Goal: Information Seeking & Learning: Find specific fact

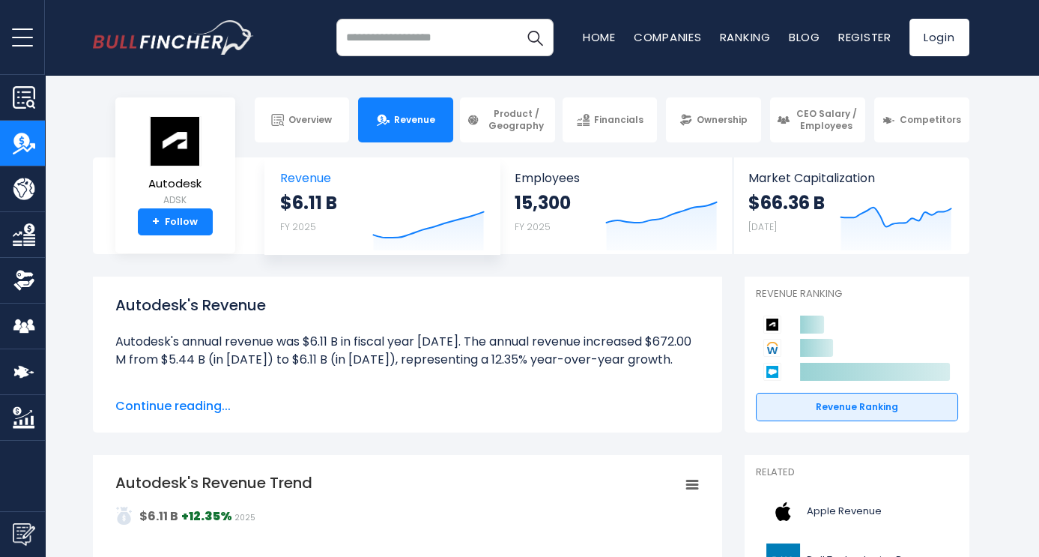
scroll to position [3473, 0]
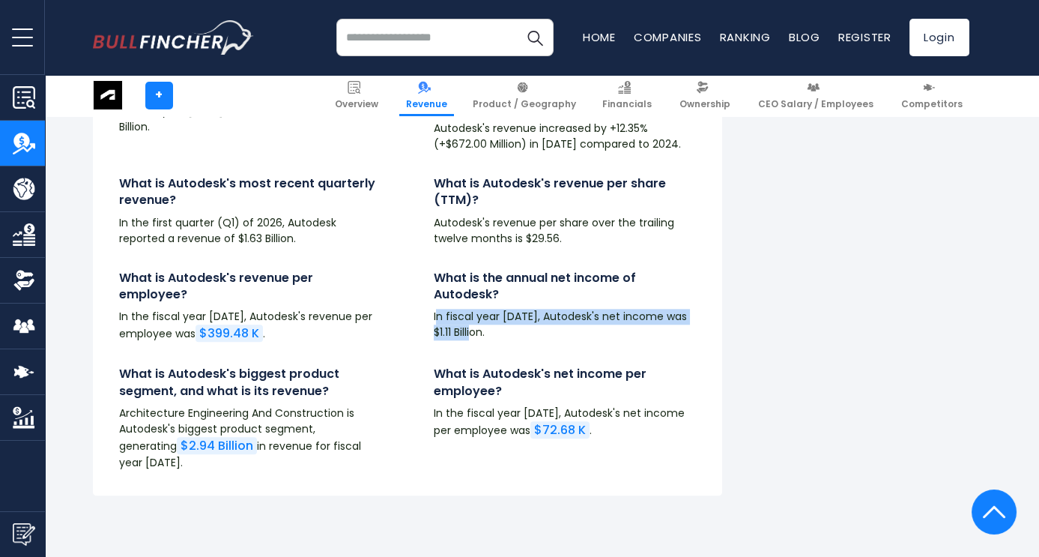
drag, startPoint x: 435, startPoint y: 318, endPoint x: 485, endPoint y: 336, distance: 52.9
click at [485, 336] on p "In fiscal year 2025, Autodesk's net income was $1.11 Billion." at bounding box center [565, 324] width 262 height 31
drag, startPoint x: 429, startPoint y: 318, endPoint x: 492, endPoint y: 342, distance: 67.3
click at [491, 344] on div "What is the annual net income of Autodesk? In fiscal year 2025, Autodesk's net …" at bounding box center [564, 312] width 315 height 85
copy p "In fiscal year 2025, Autodesk's net income was $1.11 Billion."
